Goal: Information Seeking & Learning: Learn about a topic

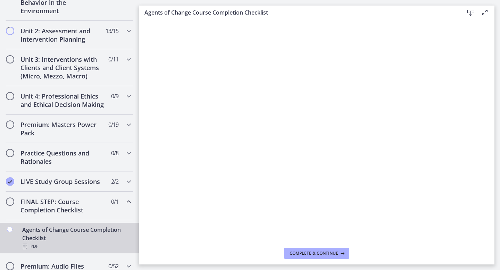
scroll to position [225, 0]
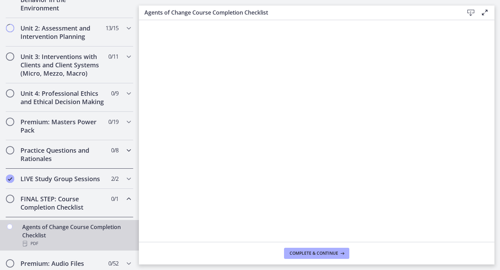
click at [128, 151] on icon "Chapters" at bounding box center [129, 150] width 8 height 8
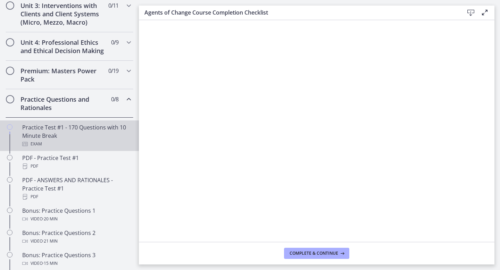
scroll to position [273, 0]
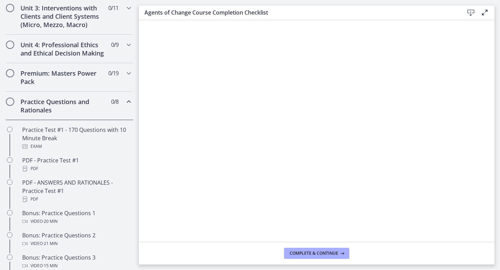
click at [130, 104] on icon "Chapters" at bounding box center [129, 102] width 8 height 8
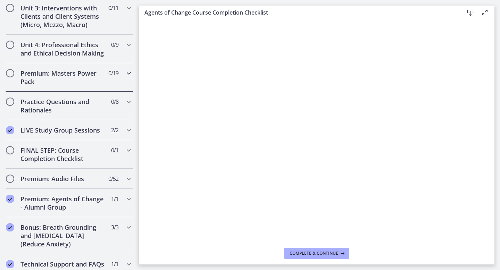
click at [129, 73] on icon "Chapters" at bounding box center [129, 73] width 8 height 8
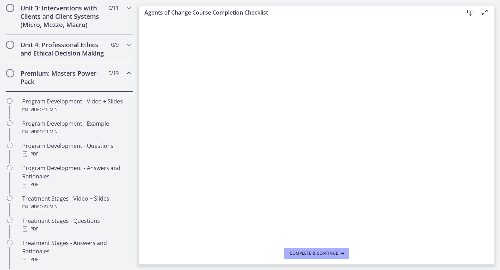
click at [129, 73] on icon "Chapters" at bounding box center [129, 73] width 8 height 8
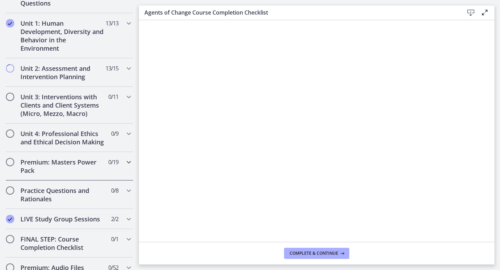
scroll to position [182, 0]
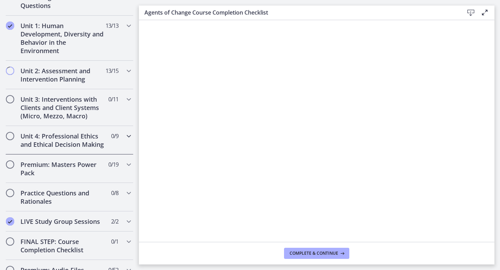
click at [129, 135] on icon "Chapters" at bounding box center [129, 136] width 8 height 8
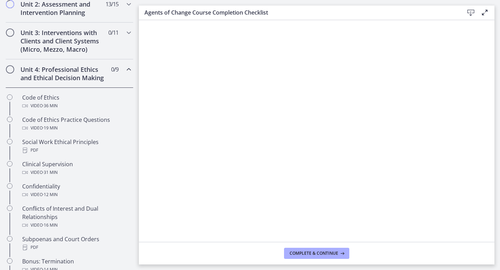
scroll to position [234, 0]
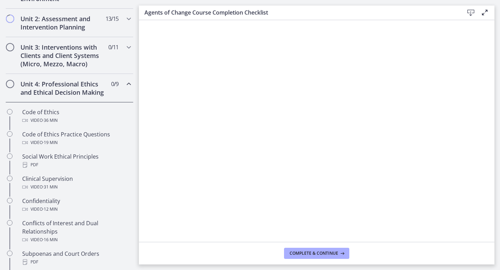
click at [130, 84] on icon "Chapters" at bounding box center [129, 84] width 8 height 8
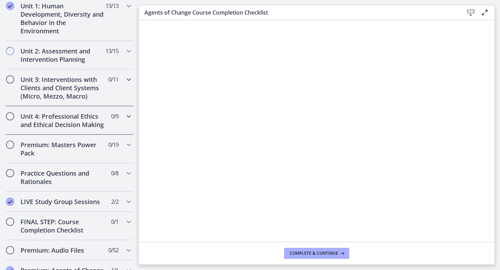
scroll to position [199, 0]
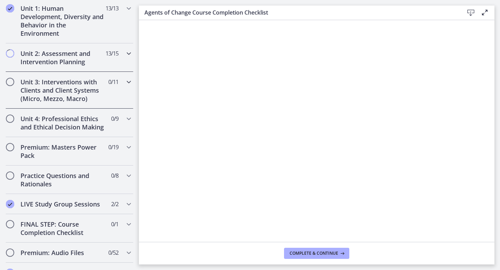
click at [132, 50] on icon "Chapters" at bounding box center [129, 53] width 8 height 8
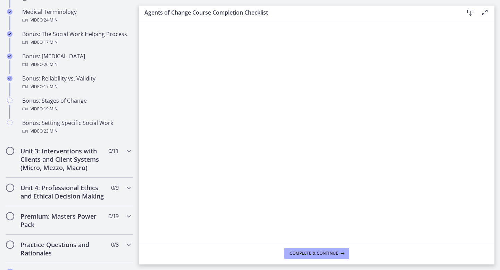
scroll to position [557, 0]
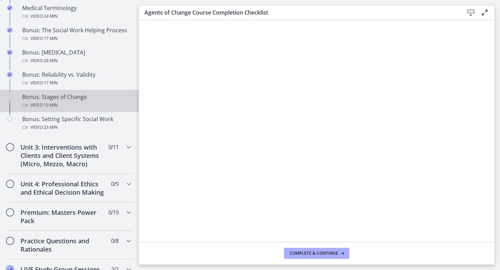
click at [93, 99] on div "Bonus: Stages of Change Video · 19 min" at bounding box center [76, 101] width 108 height 17
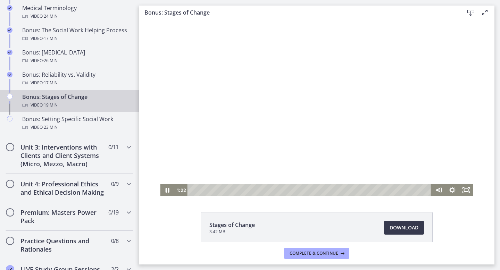
click at [210, 171] on div at bounding box center [316, 108] width 313 height 176
click at [207, 191] on div "Playbar" at bounding box center [207, 190] width 4 height 4
click at [163, 193] on icon "Play Video" at bounding box center [168, 190] width 14 height 12
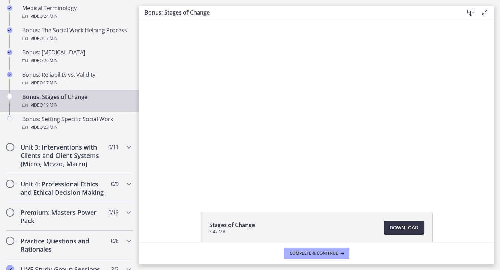
click at [402, 230] on span "Download Opens in a new window" at bounding box center [404, 228] width 29 height 8
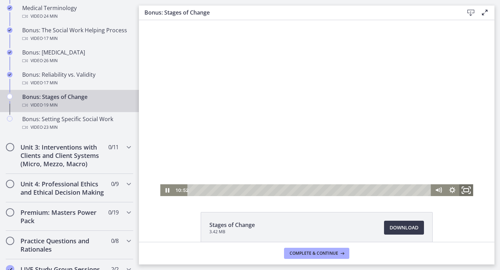
click at [467, 187] on icon "Fullscreen" at bounding box center [466, 190] width 17 height 14
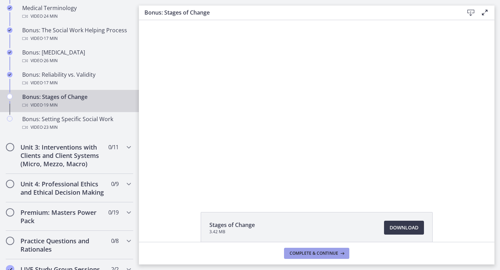
click at [324, 255] on span "Complete & continue" at bounding box center [314, 254] width 49 height 6
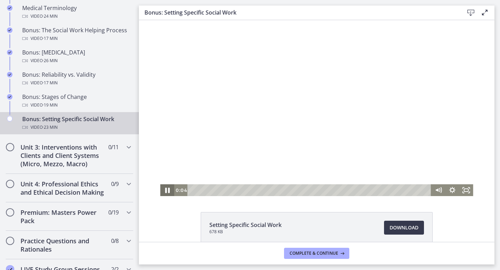
click at [168, 191] on icon "Pause" at bounding box center [167, 191] width 5 height 6
click at [168, 191] on icon "Play Video" at bounding box center [168, 191] width 4 height 6
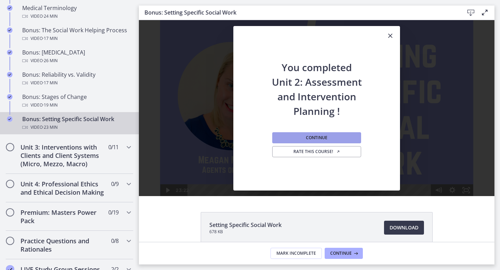
click at [330, 139] on button "Continue" at bounding box center [316, 137] width 89 height 11
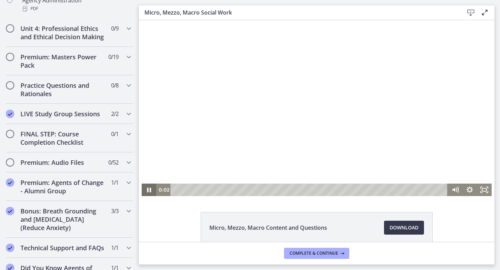
click at [150, 190] on icon "Pause" at bounding box center [149, 190] width 4 height 5
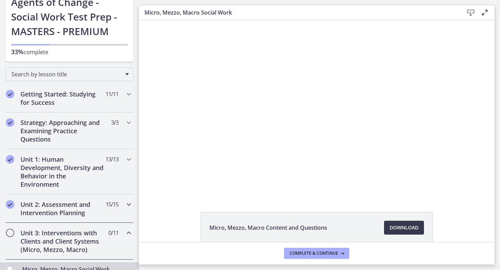
scroll to position [47, 0]
